Goal: Task Accomplishment & Management: Manage account settings

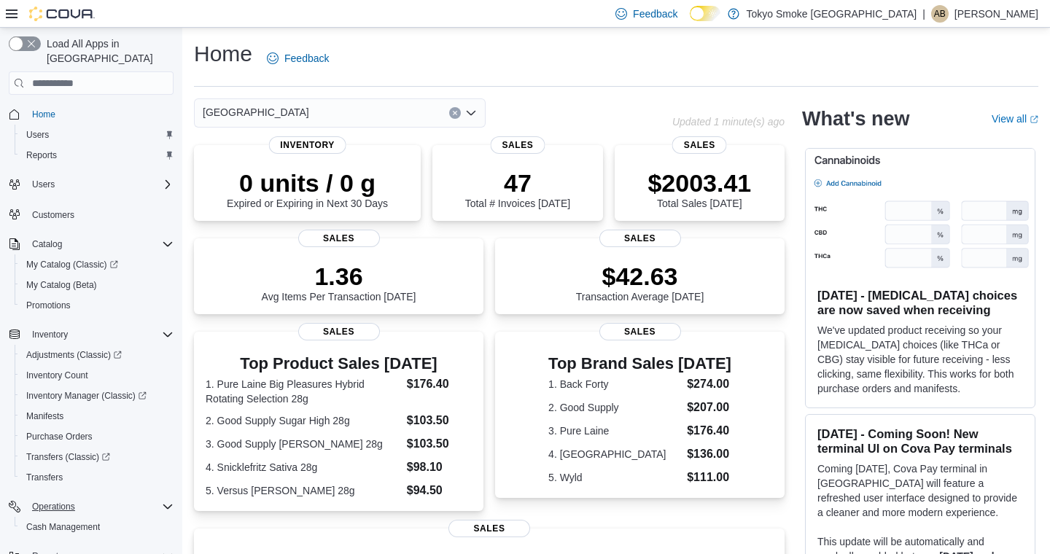
scroll to position [125, 0]
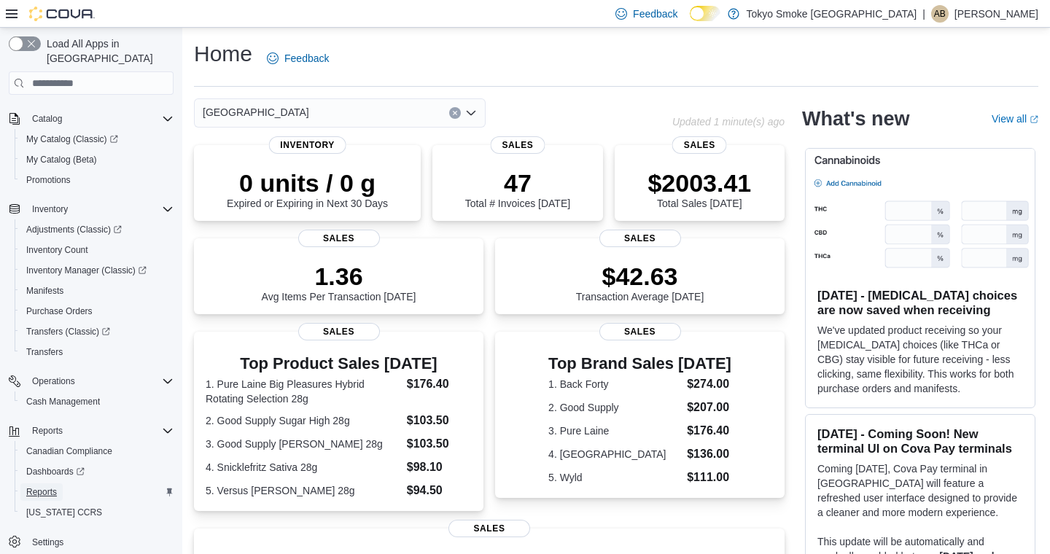
click at [44, 486] on span "Reports" at bounding box center [41, 492] width 31 height 12
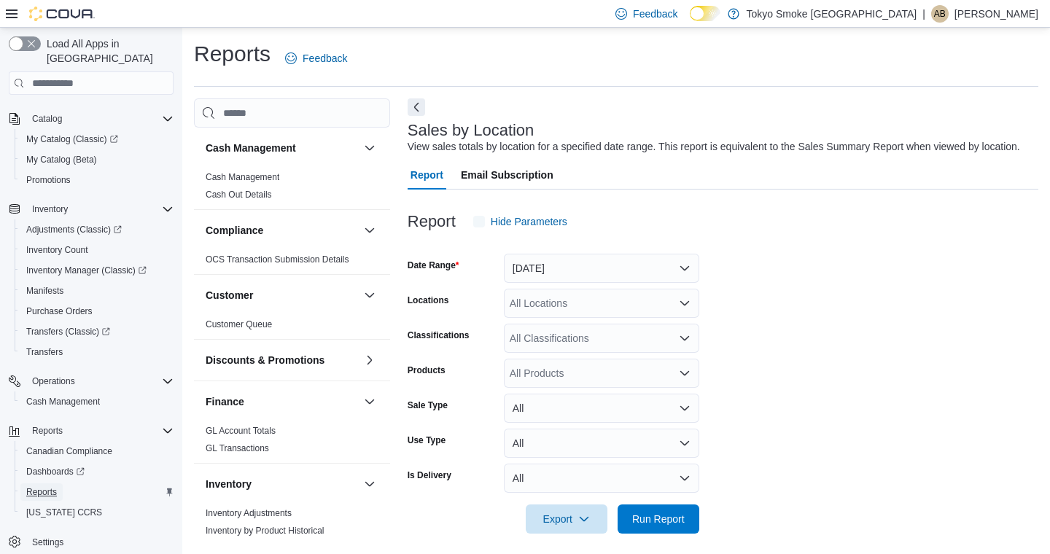
scroll to position [24, 0]
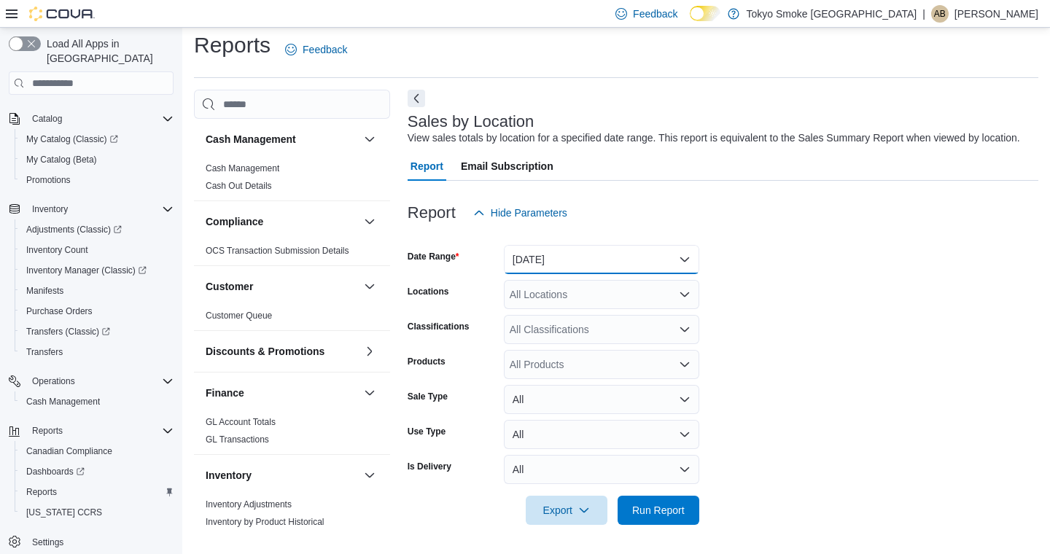
click at [556, 265] on button "[DATE]" at bounding box center [601, 259] width 195 height 29
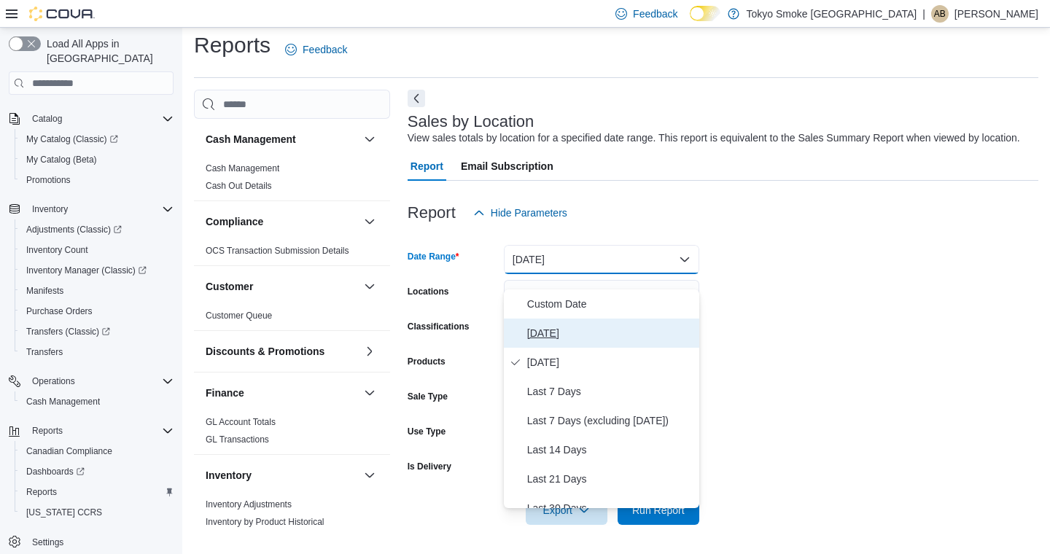
click at [553, 325] on span "[DATE]" at bounding box center [610, 334] width 166 height 18
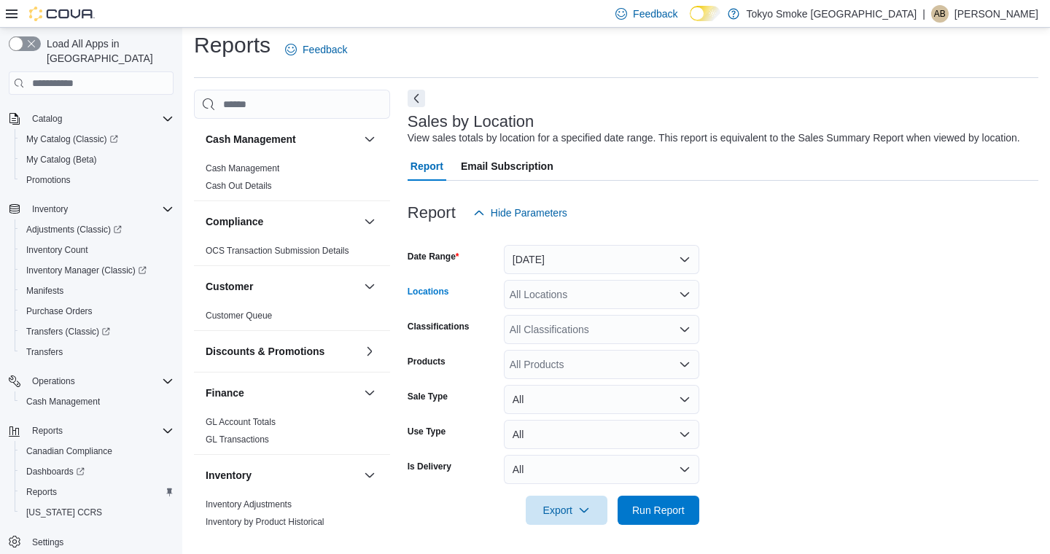
click at [559, 288] on div "All Locations" at bounding box center [601, 294] width 195 height 29
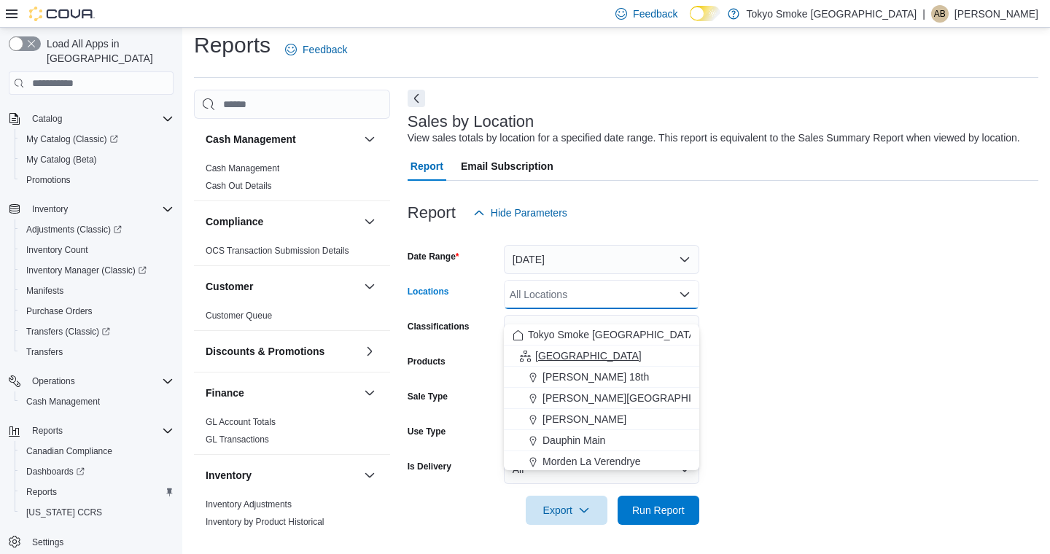
click at [569, 349] on span "[GEOGRAPHIC_DATA]" at bounding box center [588, 356] width 106 height 15
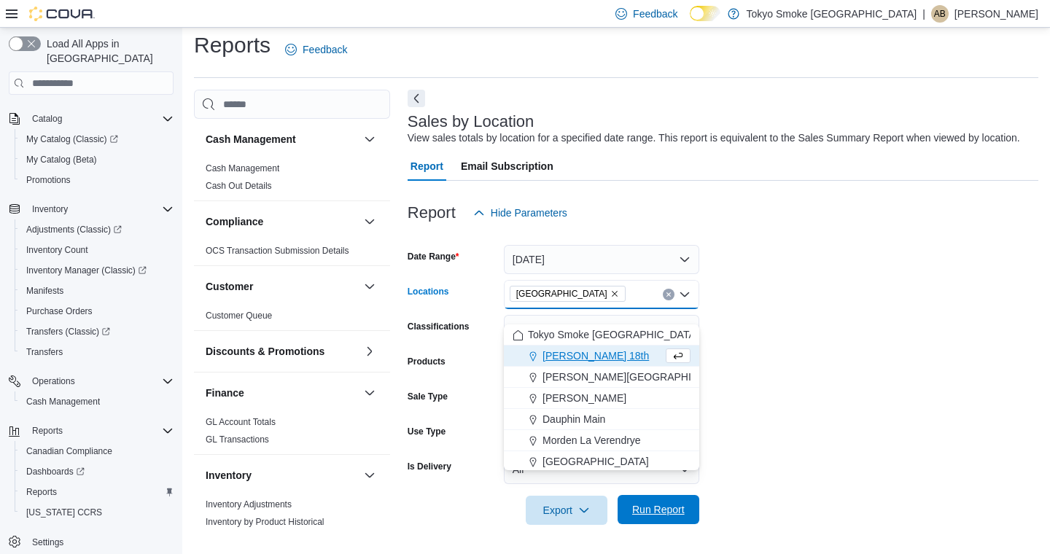
click at [670, 510] on span "Run Report" at bounding box center [658, 509] width 53 height 15
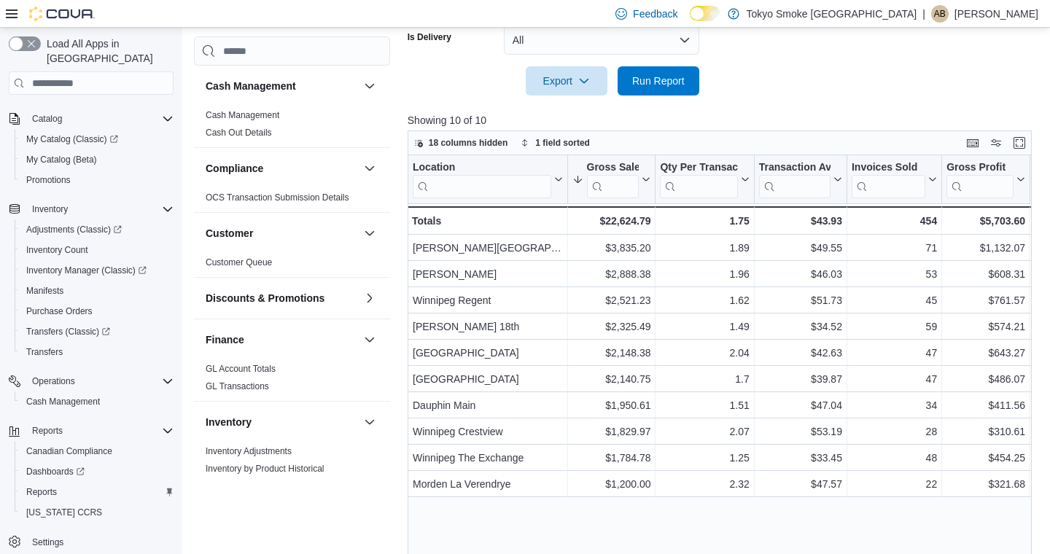
scroll to position [481, 0]
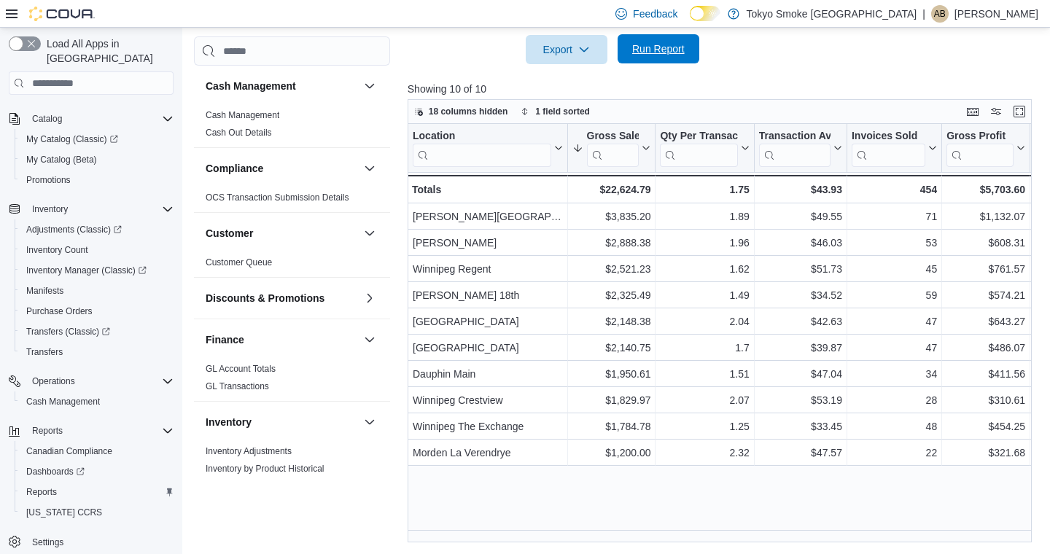
click at [672, 56] on span "Run Report" at bounding box center [658, 49] width 53 height 15
click at [642, 62] on span "Run Report" at bounding box center [658, 48] width 64 height 29
click at [664, 55] on span "Run Report" at bounding box center [658, 49] width 53 height 15
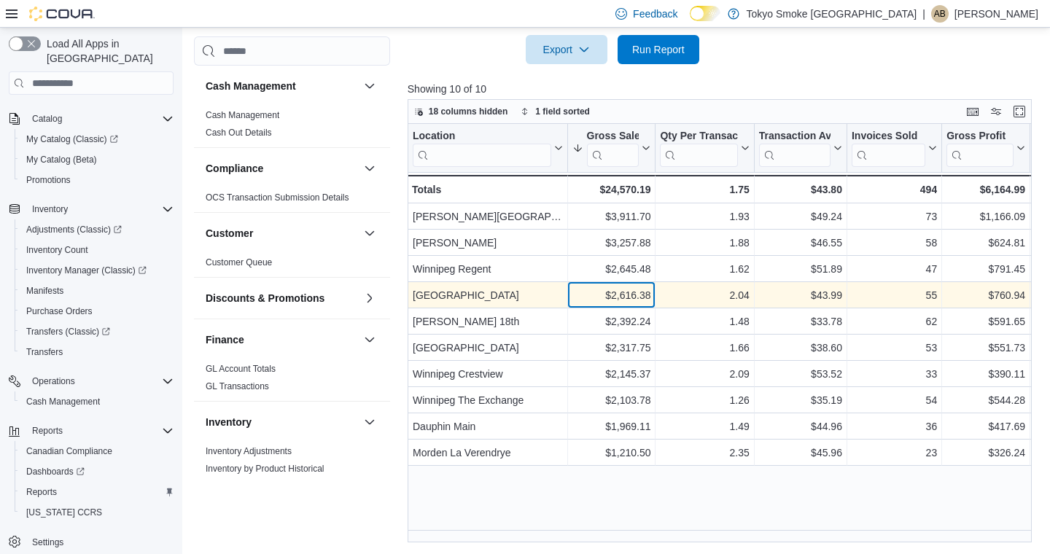
click at [606, 295] on div "$2,616.38" at bounding box center [611, 296] width 79 height 18
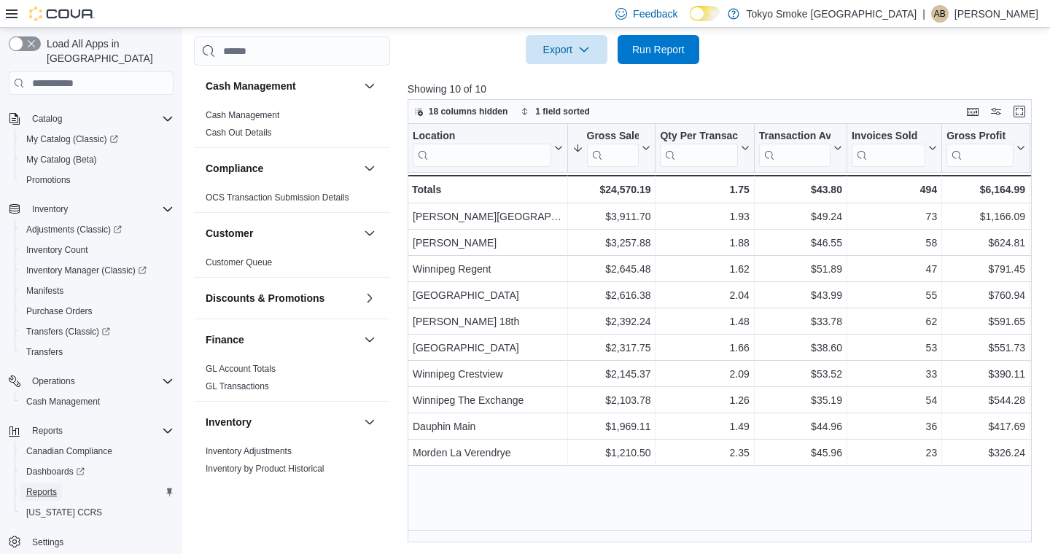
click at [50, 486] on span "Reports" at bounding box center [41, 492] width 31 height 12
click at [71, 396] on span "Cash Management" at bounding box center [63, 402] width 74 height 12
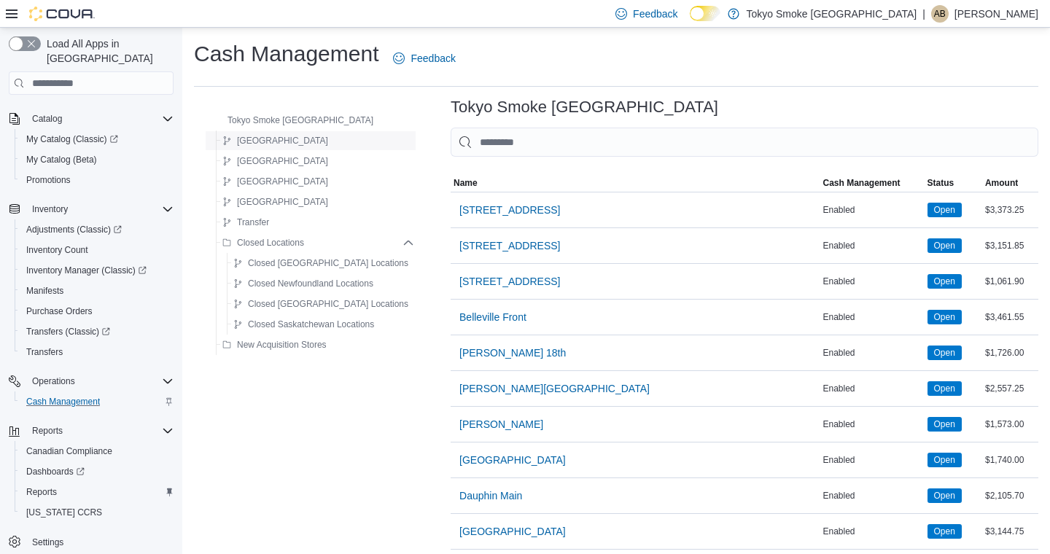
click at [270, 139] on span "[GEOGRAPHIC_DATA]" at bounding box center [282, 141] width 91 height 12
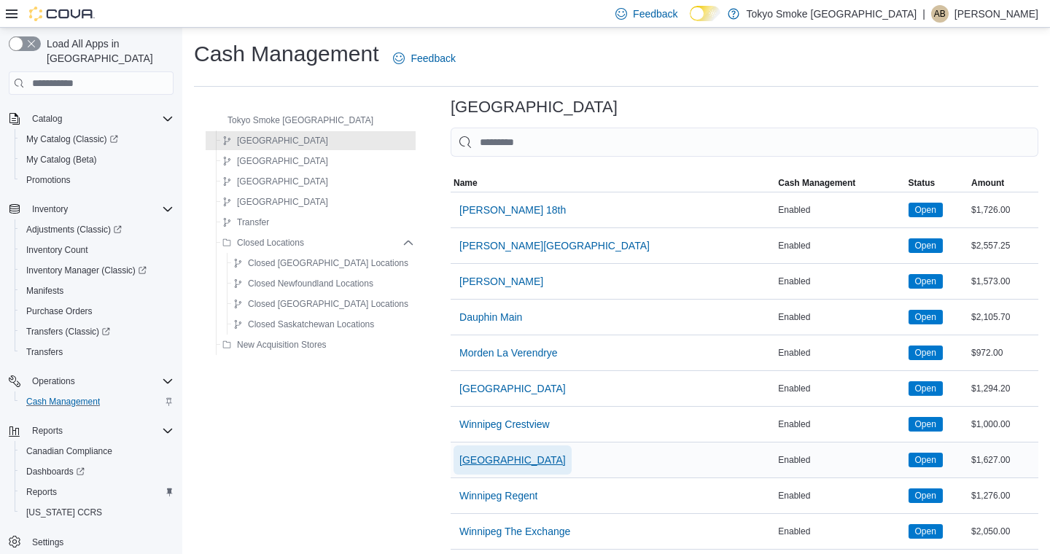
click at [503, 467] on span "[GEOGRAPHIC_DATA]" at bounding box center [512, 460] width 106 height 29
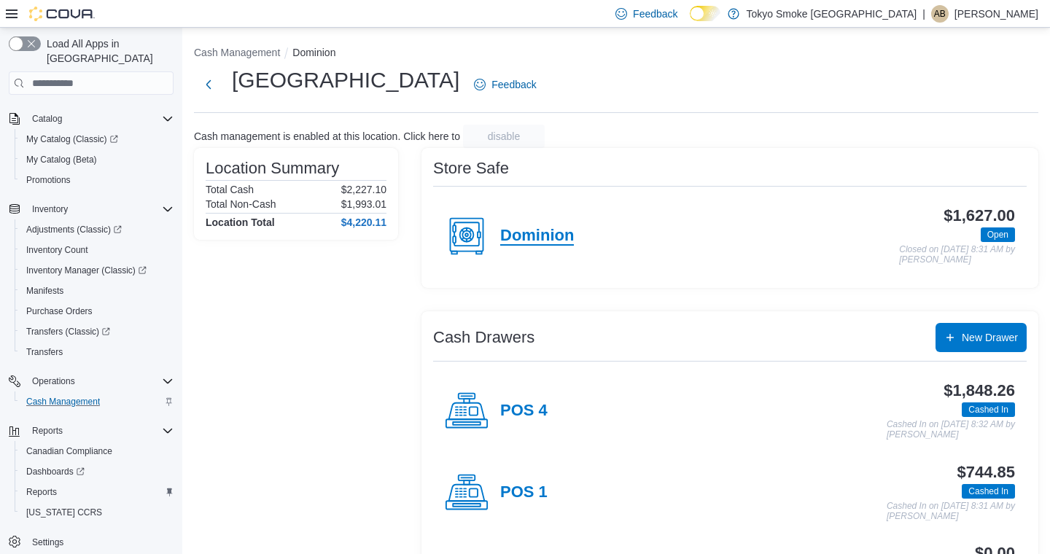
click at [516, 234] on h4 "Dominion" at bounding box center [537, 236] width 74 height 19
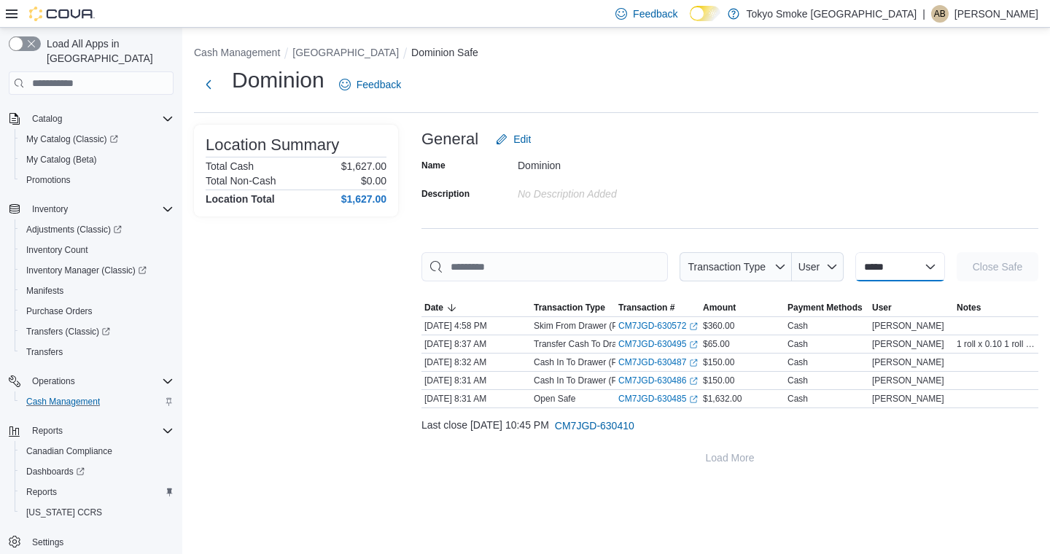
click at [858, 268] on select "**********" at bounding box center [900, 266] width 90 height 29
select select "**********"
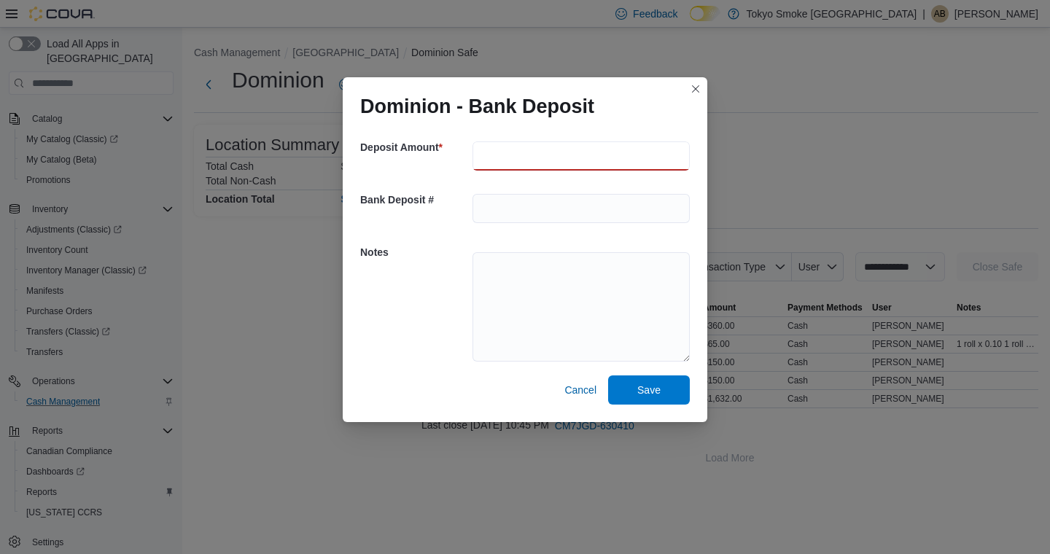
click at [530, 154] on input "number" at bounding box center [581, 155] width 217 height 29
type input "***"
click at [549, 289] on textarea at bounding box center [581, 306] width 217 height 109
type textarea "*********"
click at [659, 397] on span "Save" at bounding box center [649, 389] width 64 height 29
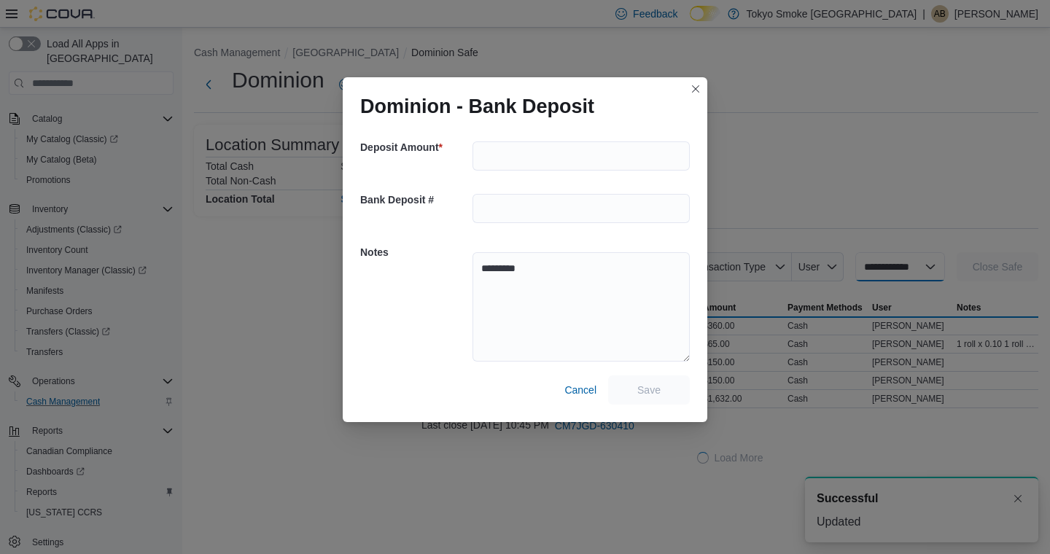
select select
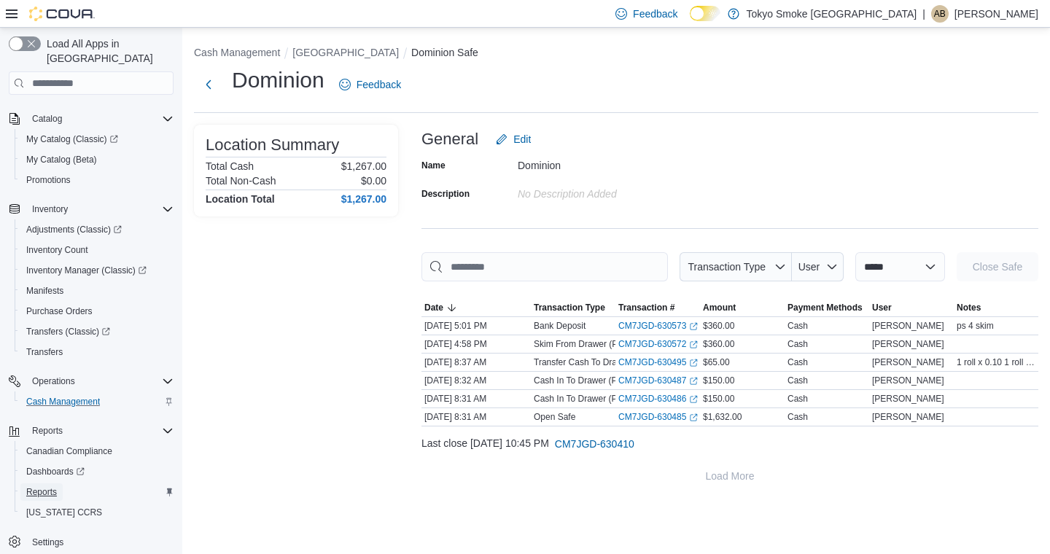
click at [41, 486] on span "Reports" at bounding box center [41, 492] width 31 height 12
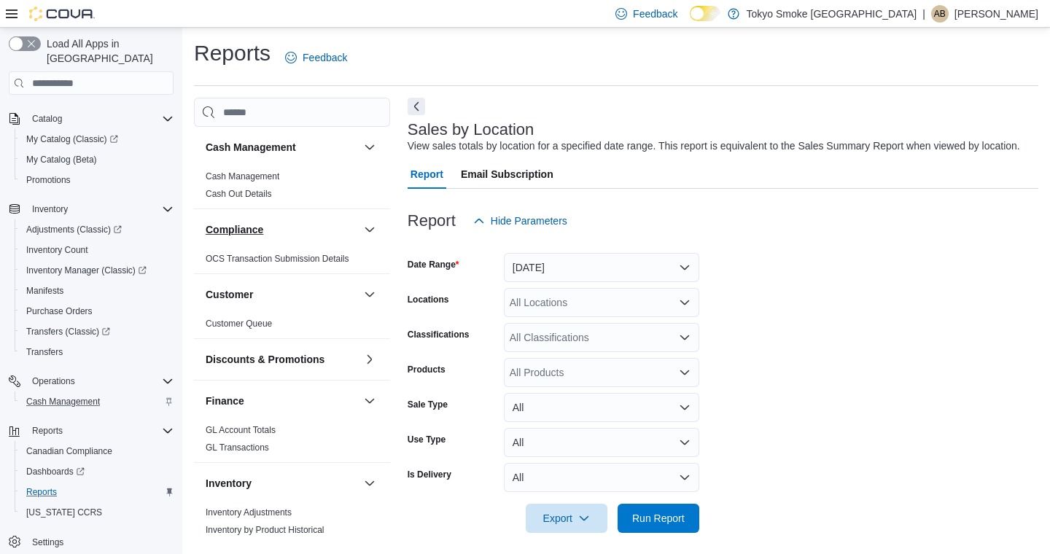
scroll to position [24, 0]
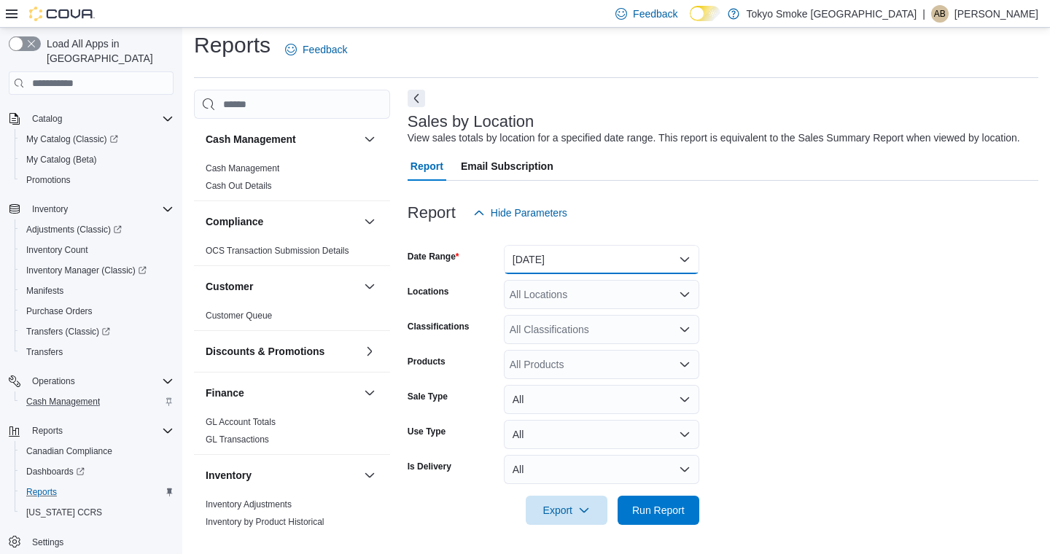
click at [523, 255] on button "[DATE]" at bounding box center [601, 259] width 195 height 29
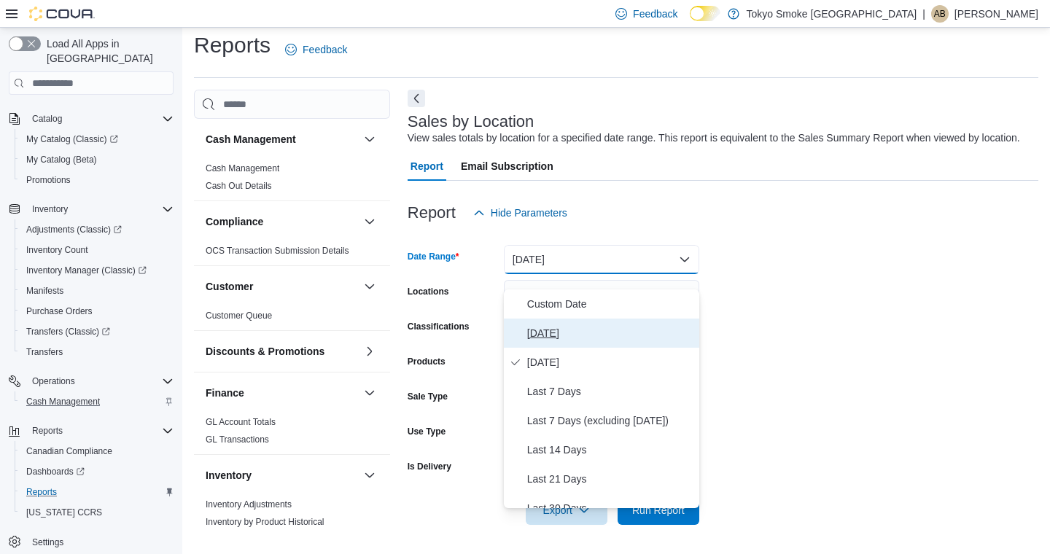
click at [525, 319] on button "[DATE]" at bounding box center [601, 333] width 195 height 29
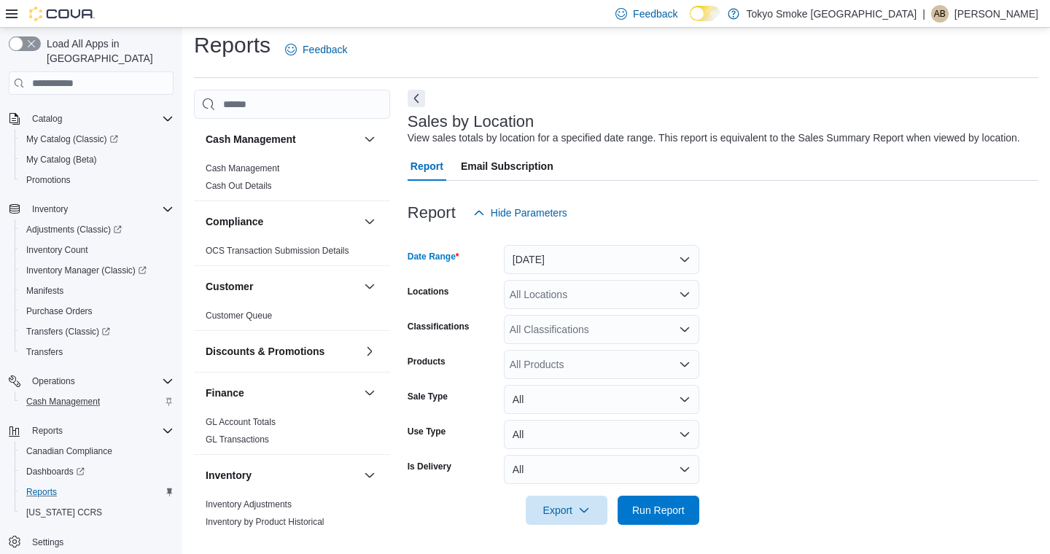
click at [535, 290] on div "All Locations" at bounding box center [601, 294] width 195 height 29
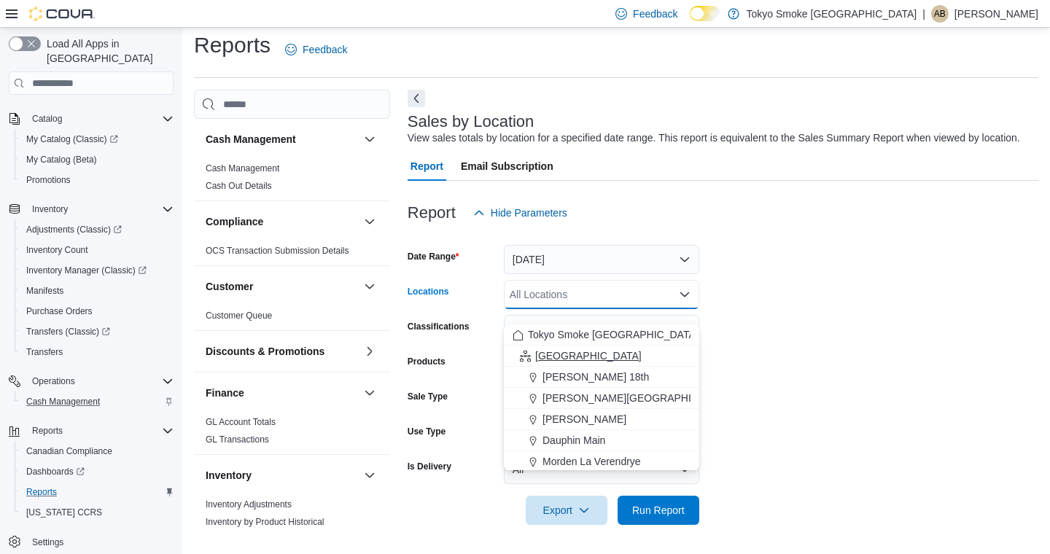
click at [543, 349] on span "[GEOGRAPHIC_DATA]" at bounding box center [588, 356] width 106 height 15
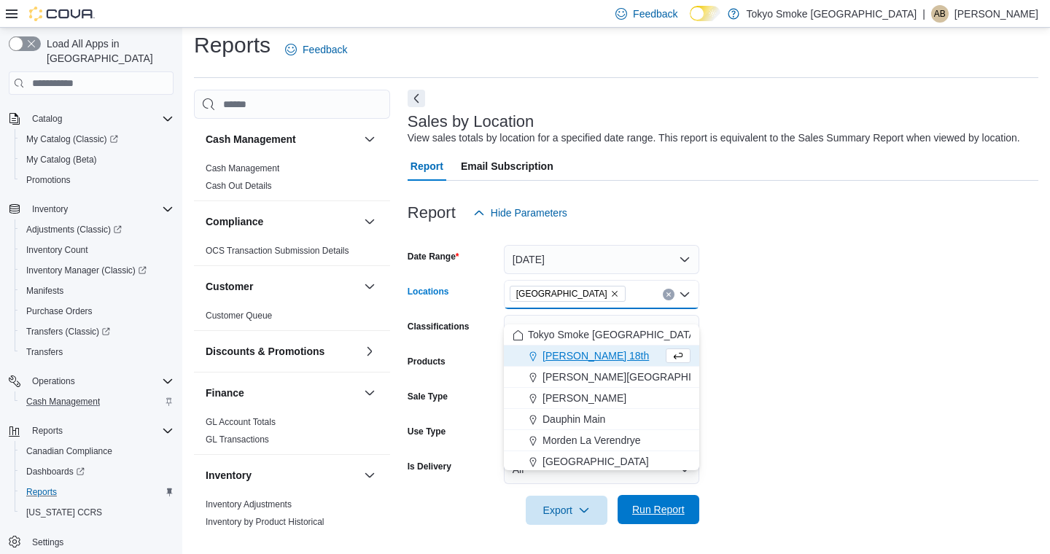
click at [664, 512] on span "Run Report" at bounding box center [658, 509] width 53 height 15
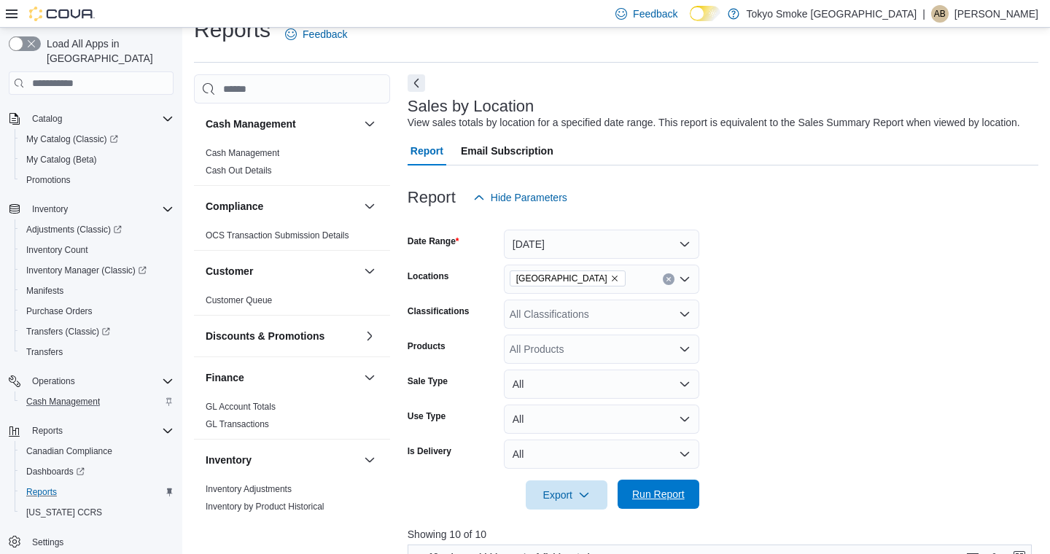
click at [653, 502] on span "Run Report" at bounding box center [658, 494] width 53 height 15
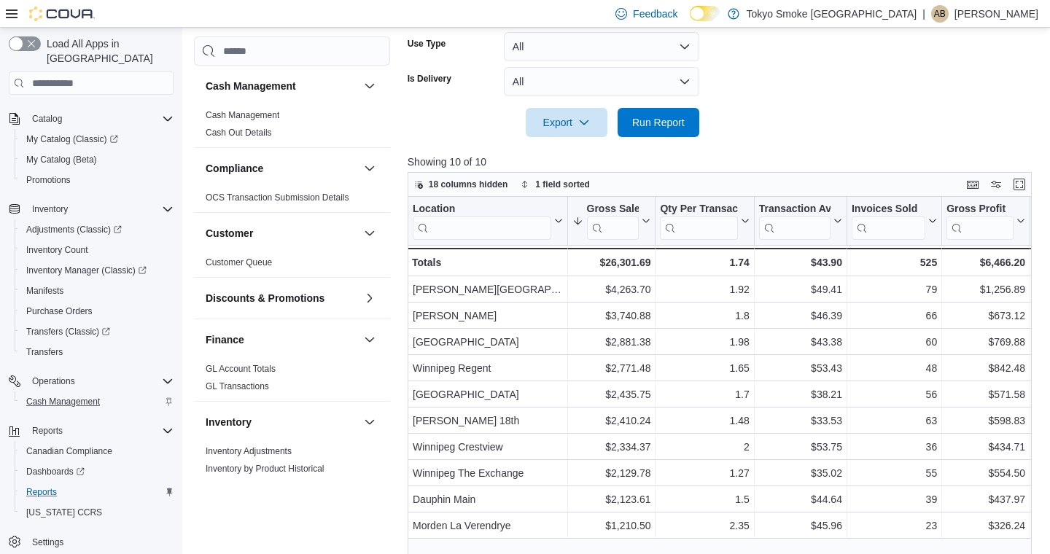
scroll to position [397, 0]
click at [645, 128] on span "Run Report" at bounding box center [658, 121] width 53 height 15
click at [683, 128] on span "Run Report" at bounding box center [658, 121] width 53 height 15
click at [686, 136] on span "Run Report" at bounding box center [658, 120] width 64 height 29
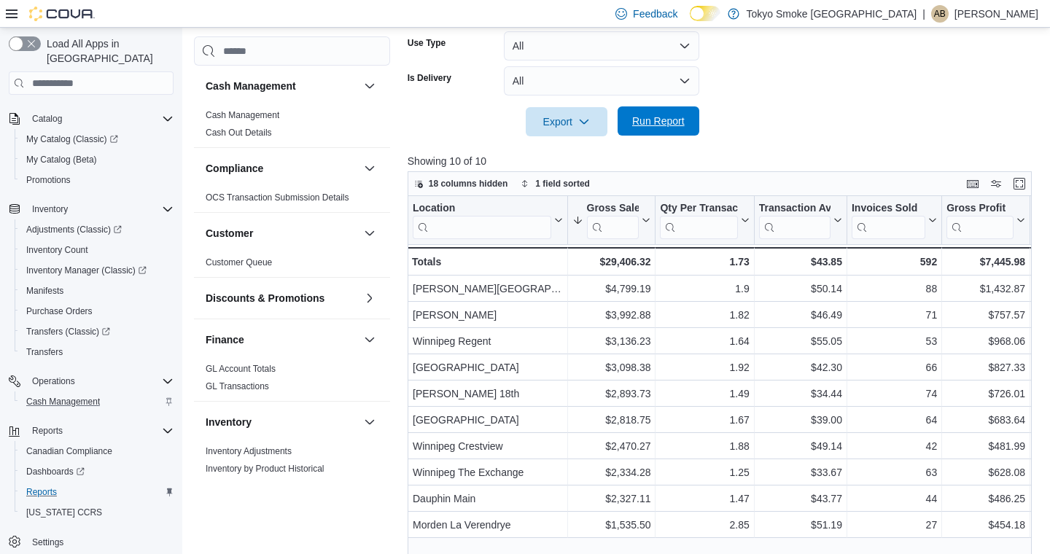
click at [659, 128] on span "Run Report" at bounding box center [658, 121] width 53 height 15
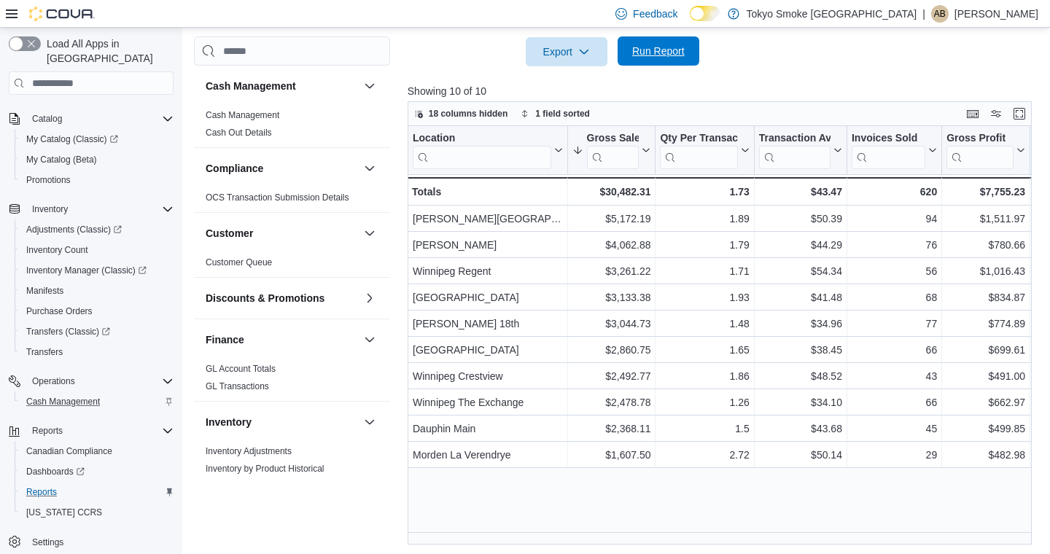
click at [669, 66] on span "Run Report" at bounding box center [658, 50] width 64 height 29
